Goal: Find contact information: Find contact information

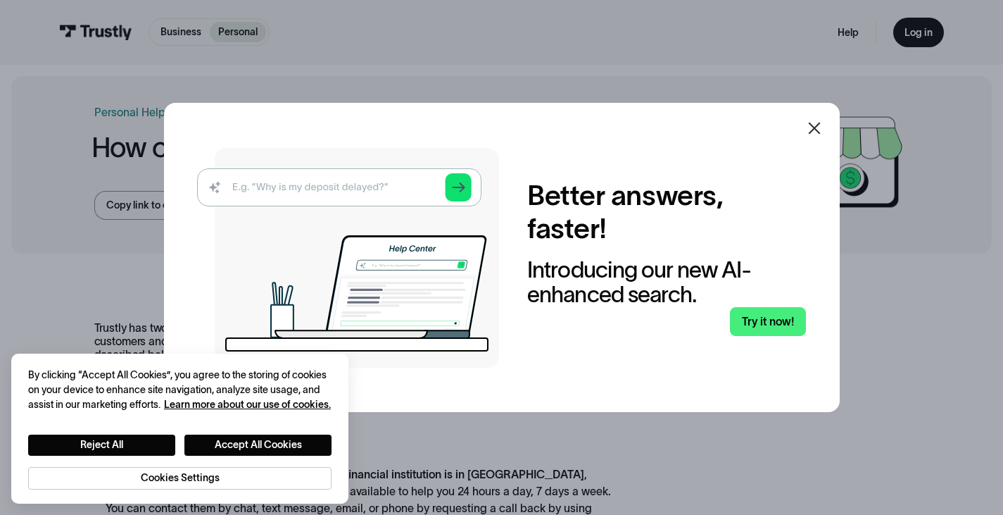
click at [823, 131] on icon at bounding box center [814, 128] width 17 height 17
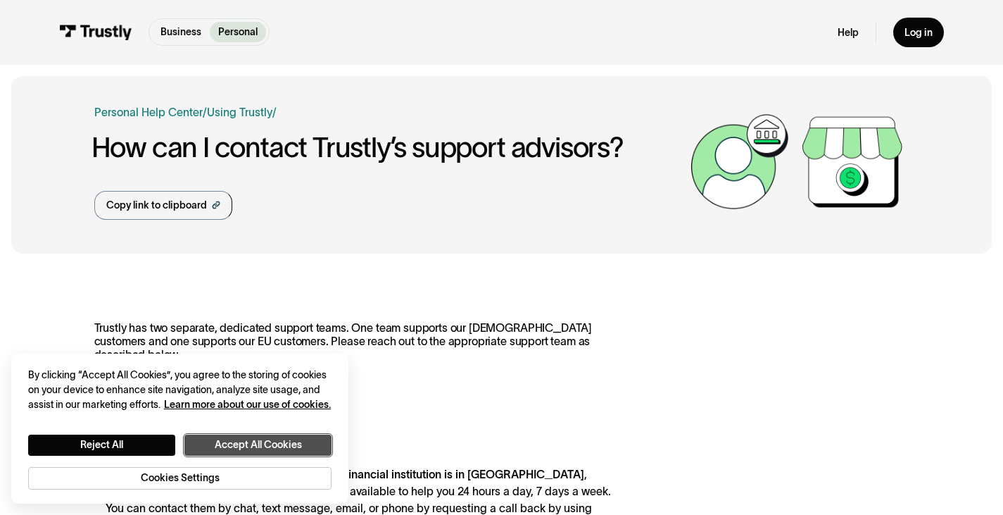
click at [286, 444] on button "Accept All Cookies" at bounding box center [257, 444] width 147 height 21
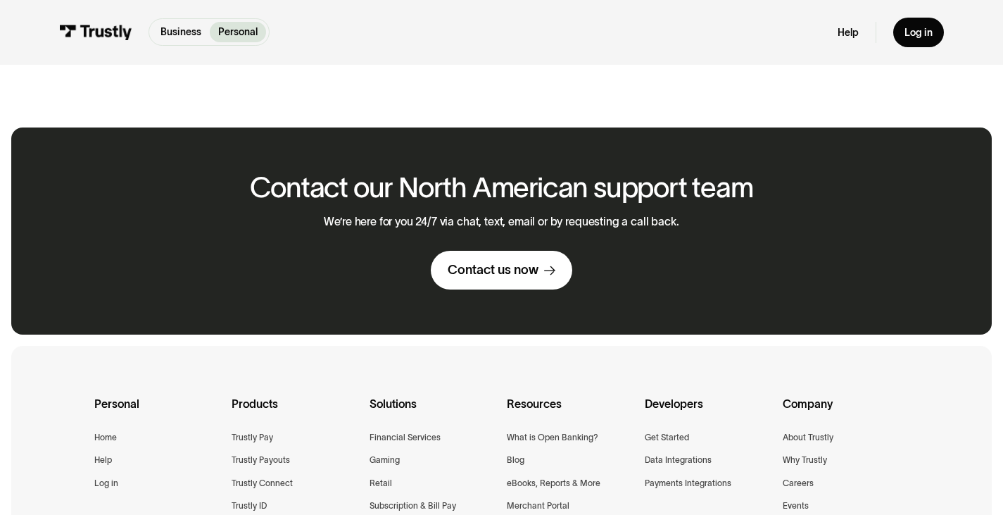
scroll to position [493, 0]
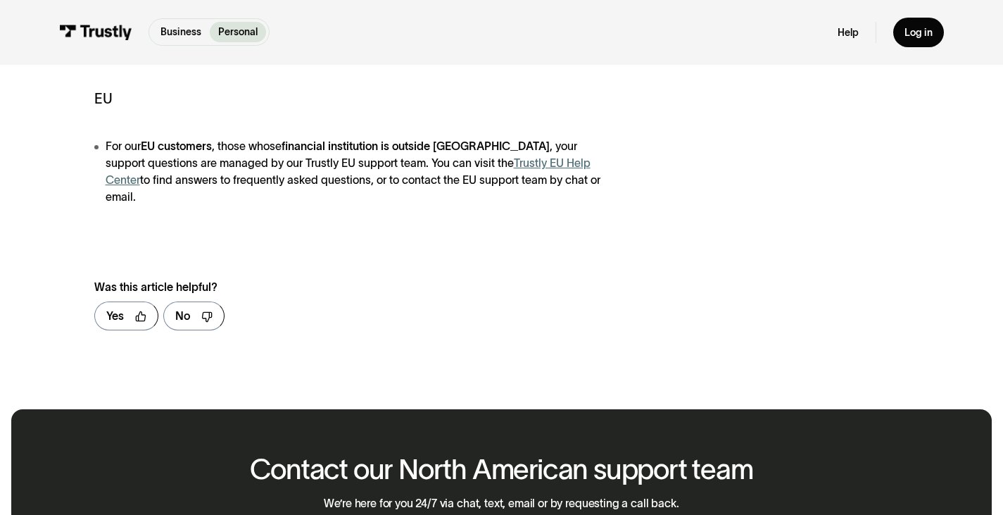
click at [511, 167] on link "Trustly EU Help Center" at bounding box center [348, 171] width 485 height 30
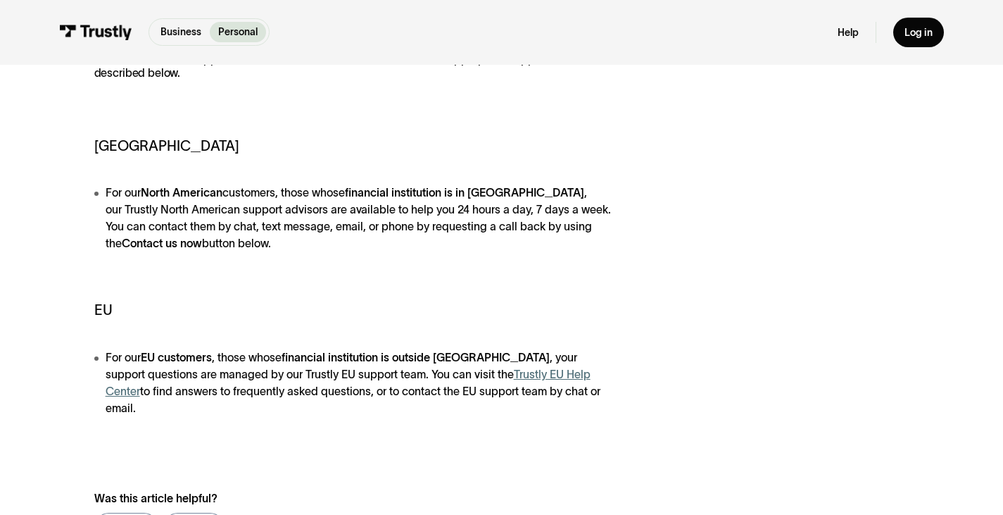
scroll to position [0, 0]
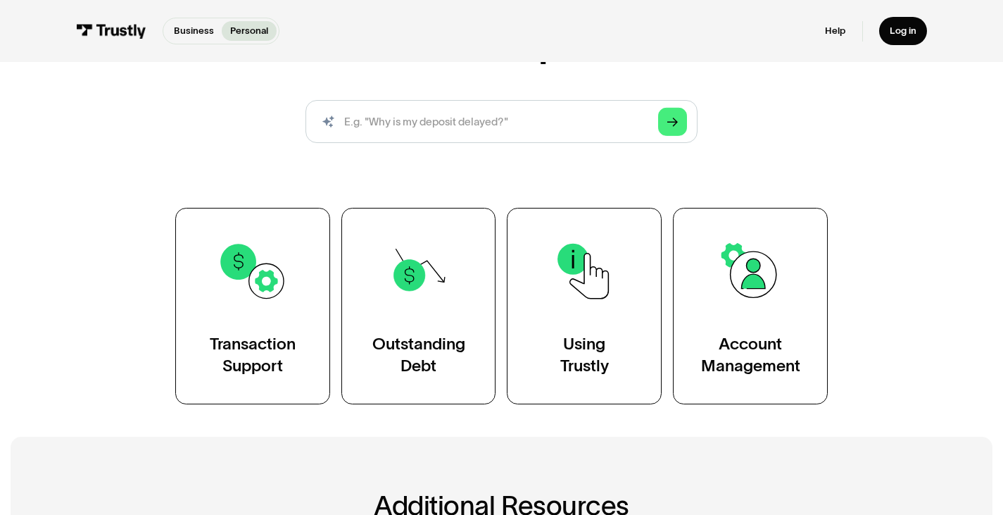
scroll to position [141, 0]
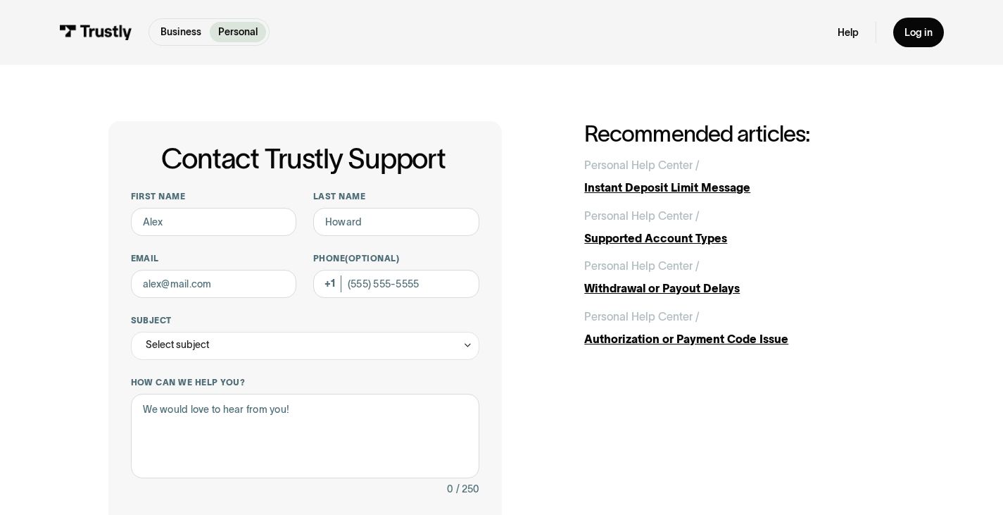
click at [190, 41] on link "Business" at bounding box center [181, 32] width 58 height 20
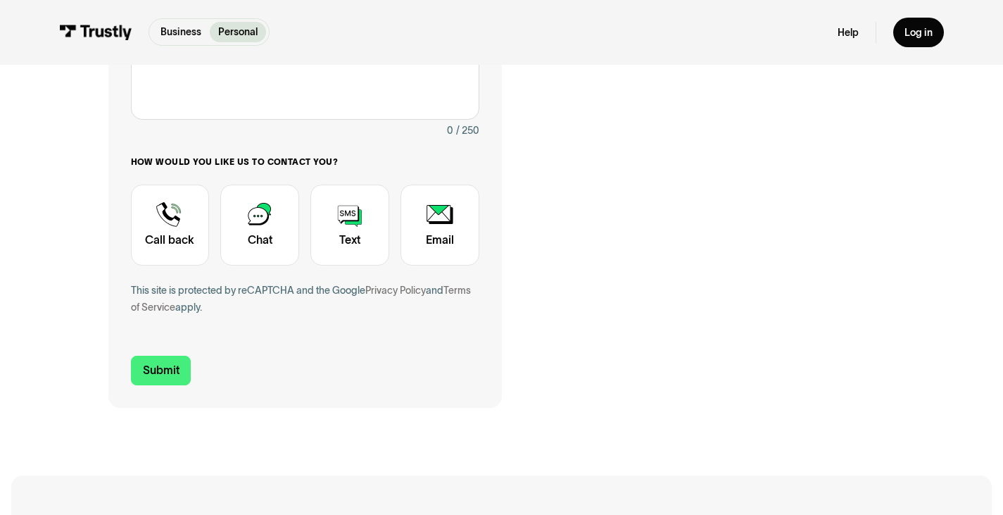
scroll to position [496, 0]
